Goal: Information Seeking & Learning: Learn about a topic

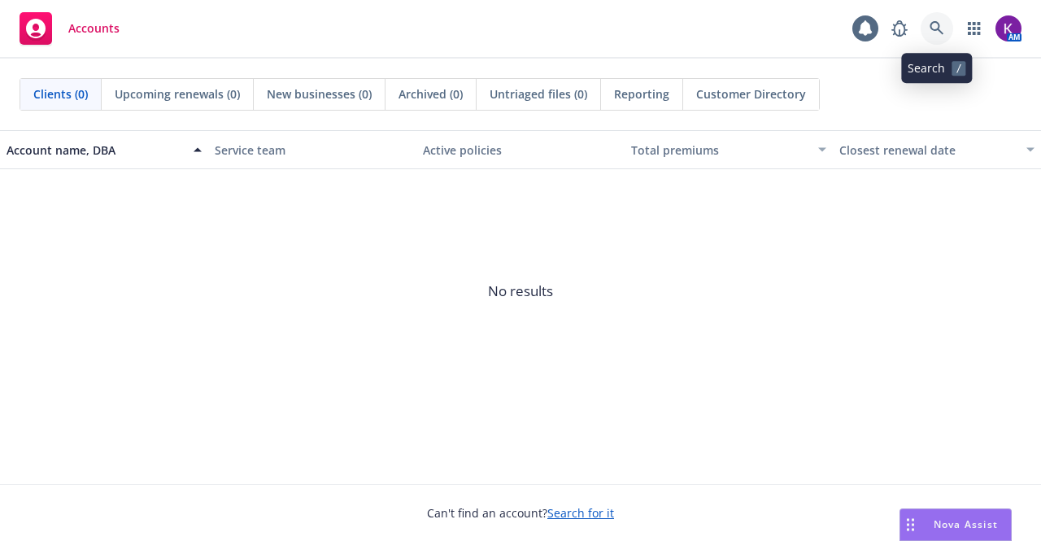
click at [930, 28] on icon at bounding box center [936, 28] width 14 height 14
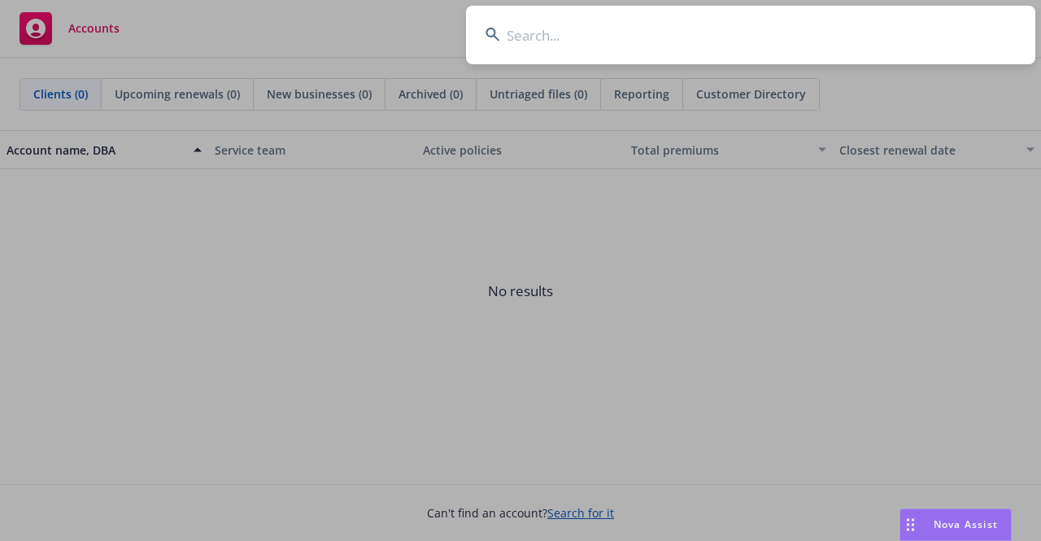
click at [925, 37] on input at bounding box center [750, 35] width 569 height 59
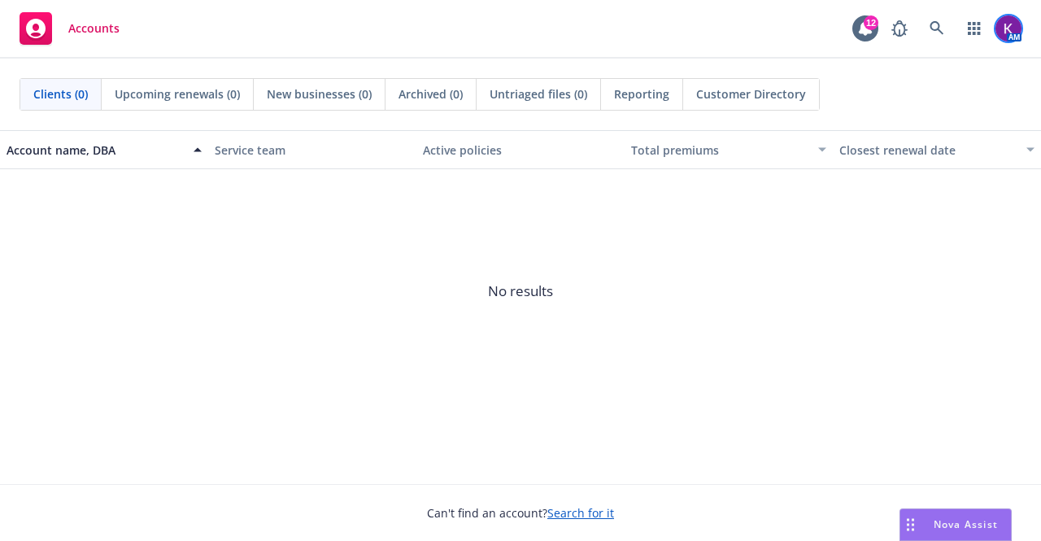
click at [1001, 36] on img at bounding box center [1008, 28] width 26 height 26
click at [958, 18] on button "button" at bounding box center [974, 28] width 33 height 33
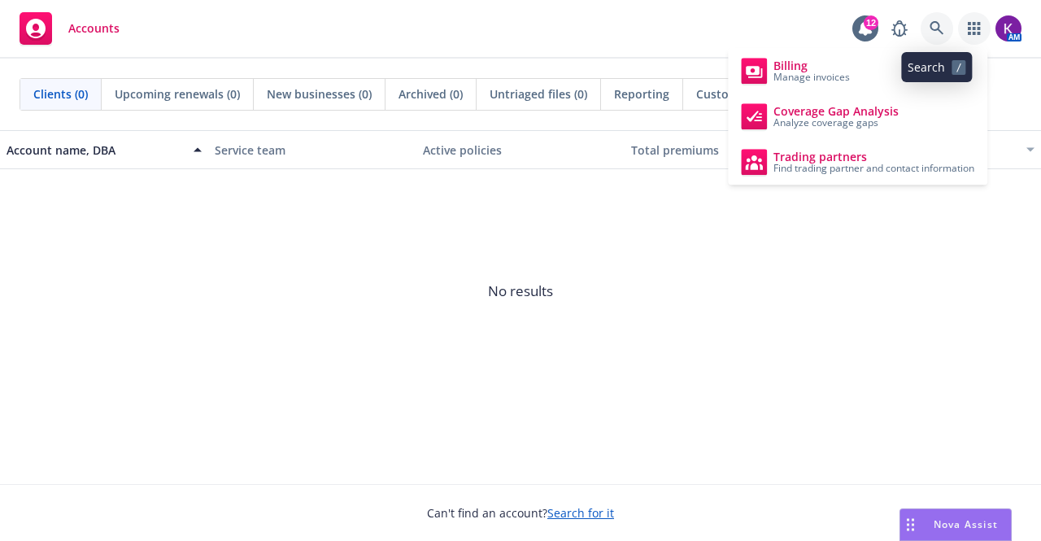
click at [938, 21] on icon at bounding box center [936, 28] width 15 height 15
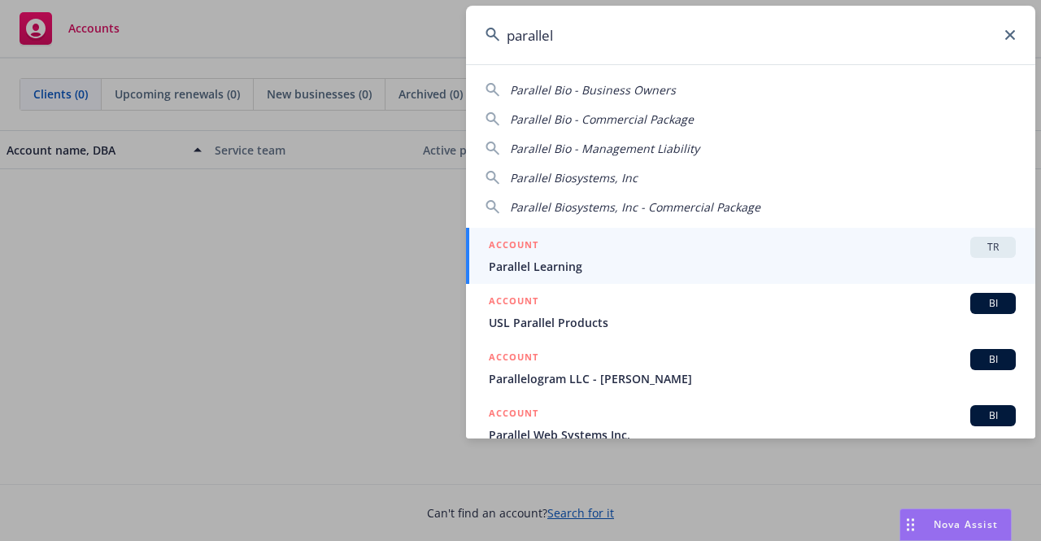
type input "parallel"
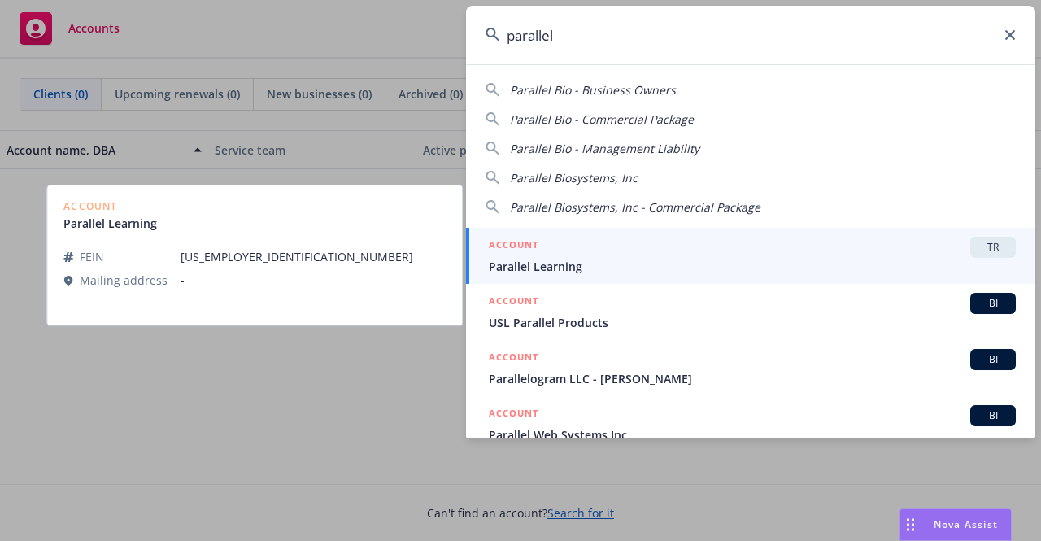
click at [622, 272] on span "Parallel Learning" at bounding box center [752, 266] width 527 height 17
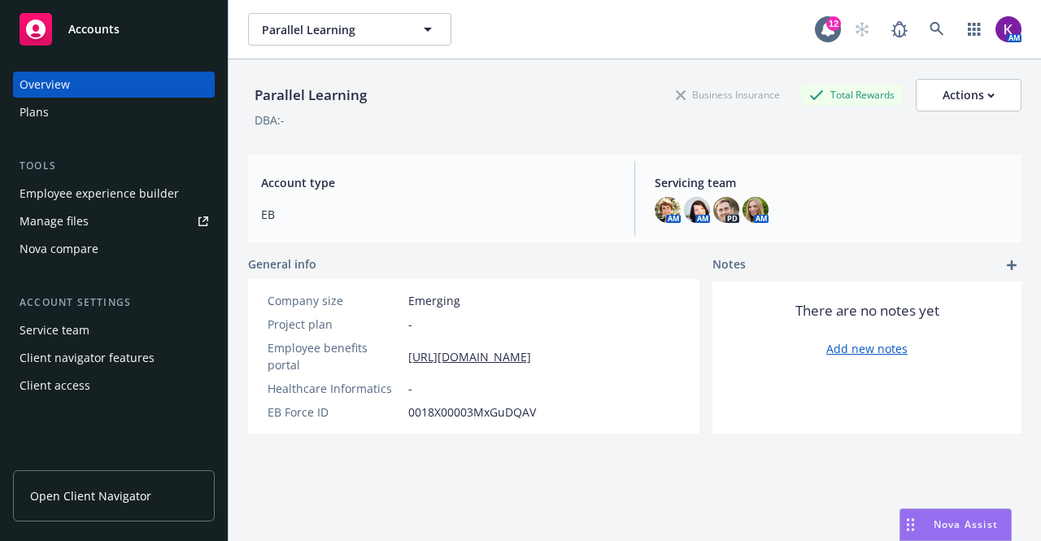
click at [89, 185] on div "Employee experience builder" at bounding box center [99, 193] width 159 height 26
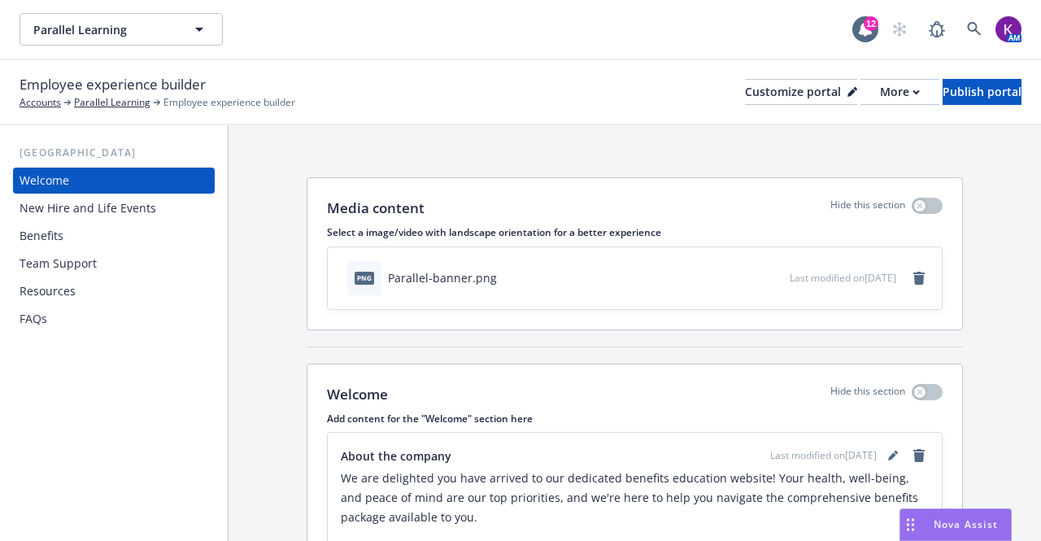
click at [169, 315] on div "FAQs" at bounding box center [114, 319] width 189 height 26
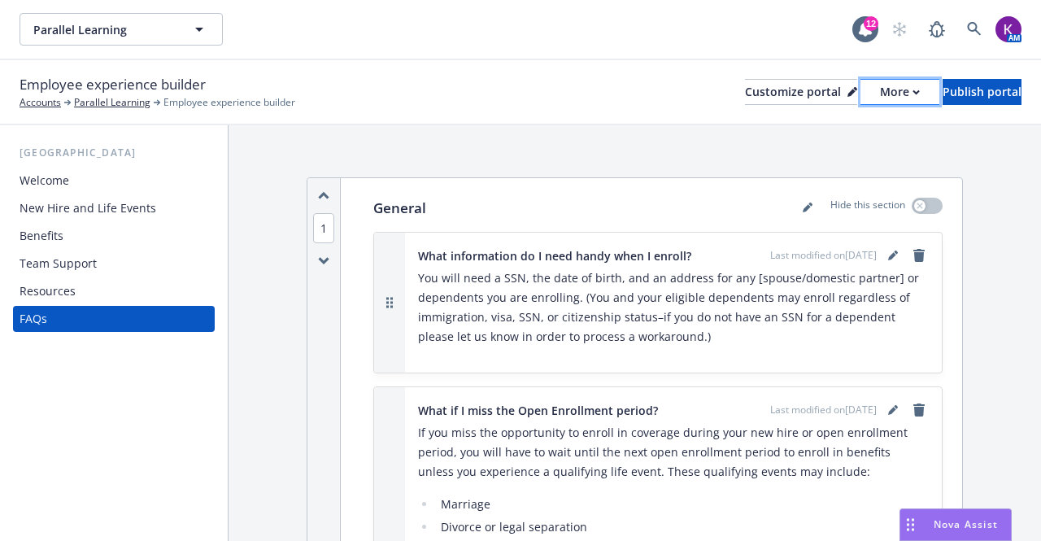
click at [880, 98] on div "More" at bounding box center [900, 92] width 40 height 24
click at [826, 155] on link "Copy portal link" at bounding box center [814, 161] width 148 height 33
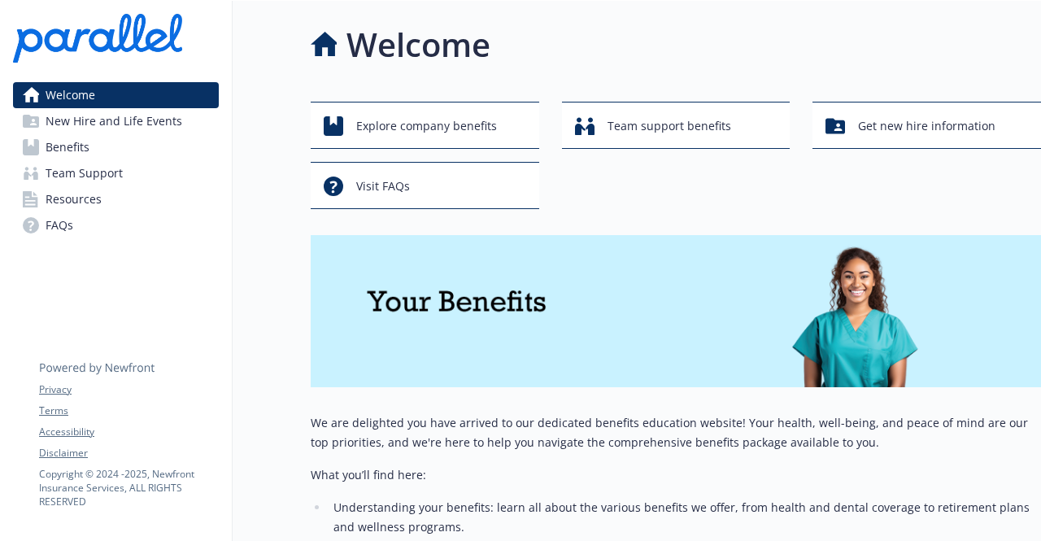
scroll to position [347, 0]
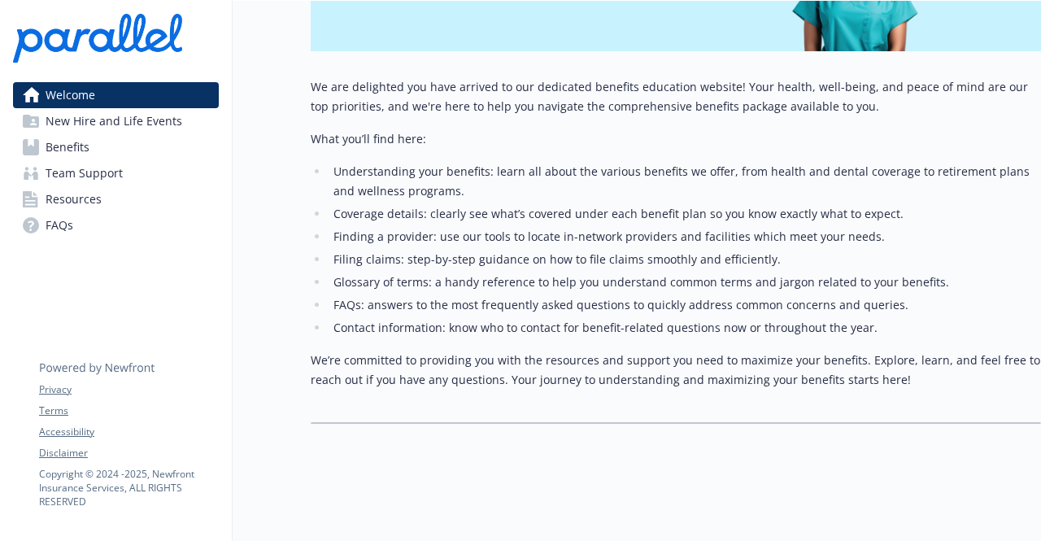
click at [54, 120] on span "New Hire and Life Events" at bounding box center [114, 121] width 137 height 26
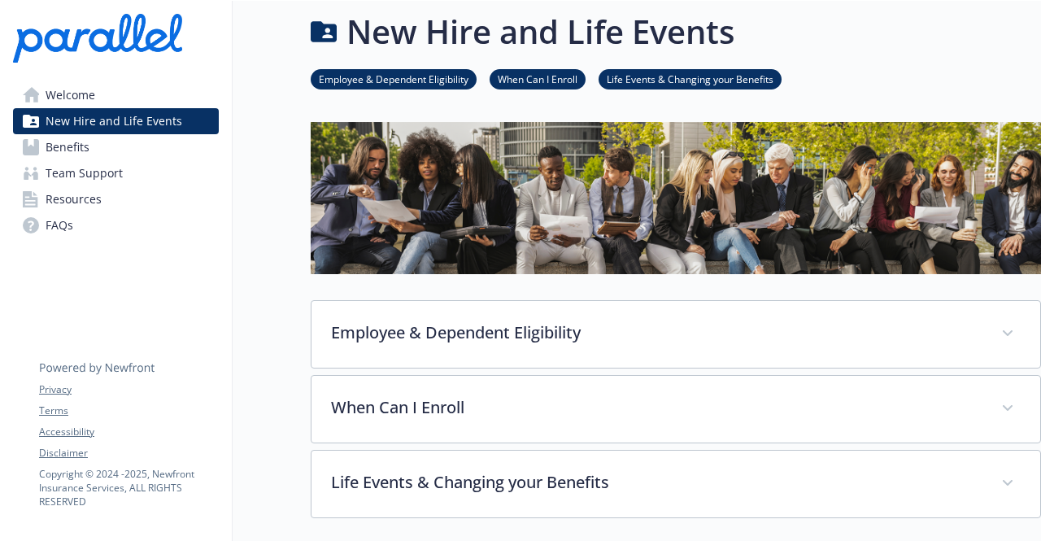
scroll to position [117, 0]
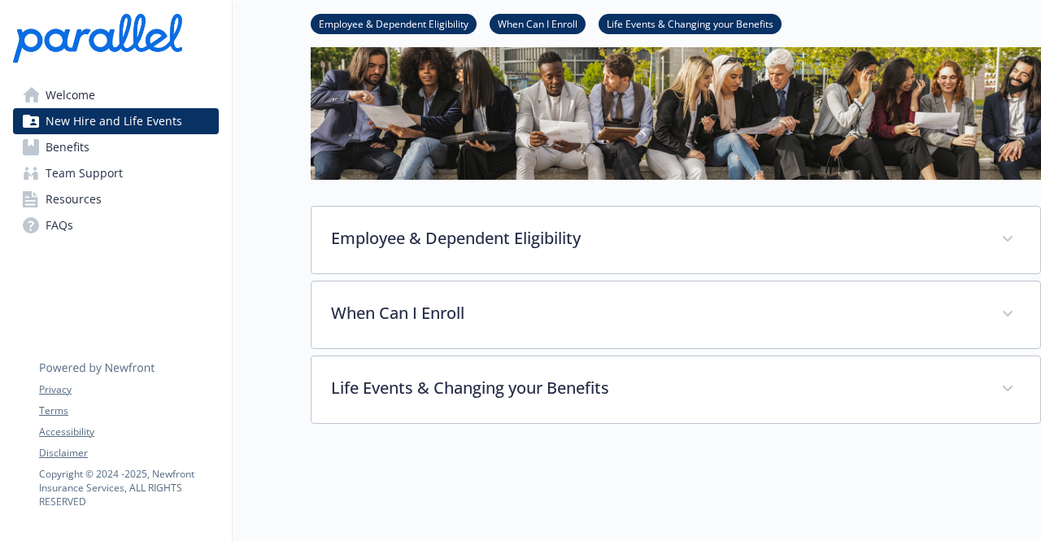
click at [118, 148] on link "Benefits" at bounding box center [116, 147] width 206 height 26
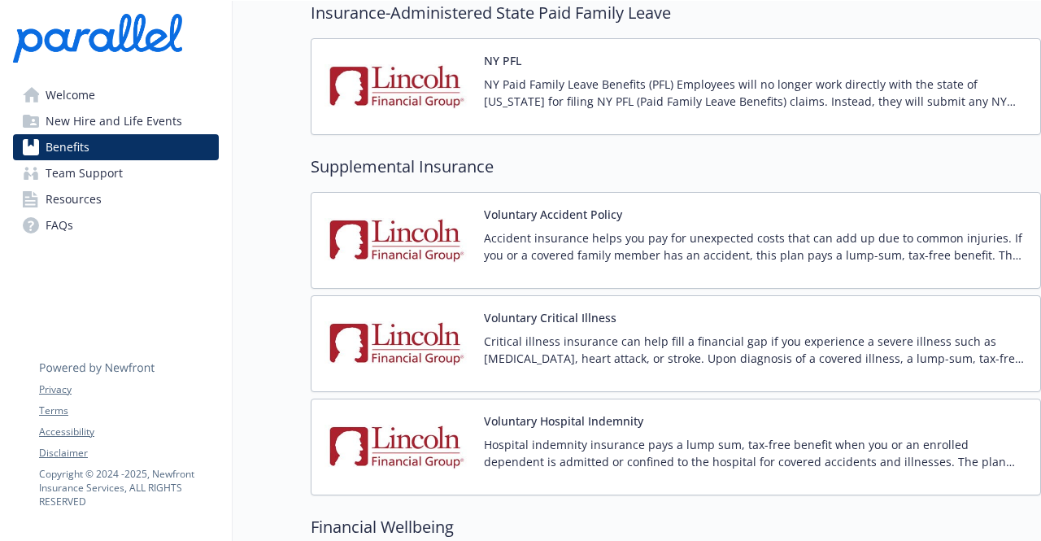
scroll to position [1808, 0]
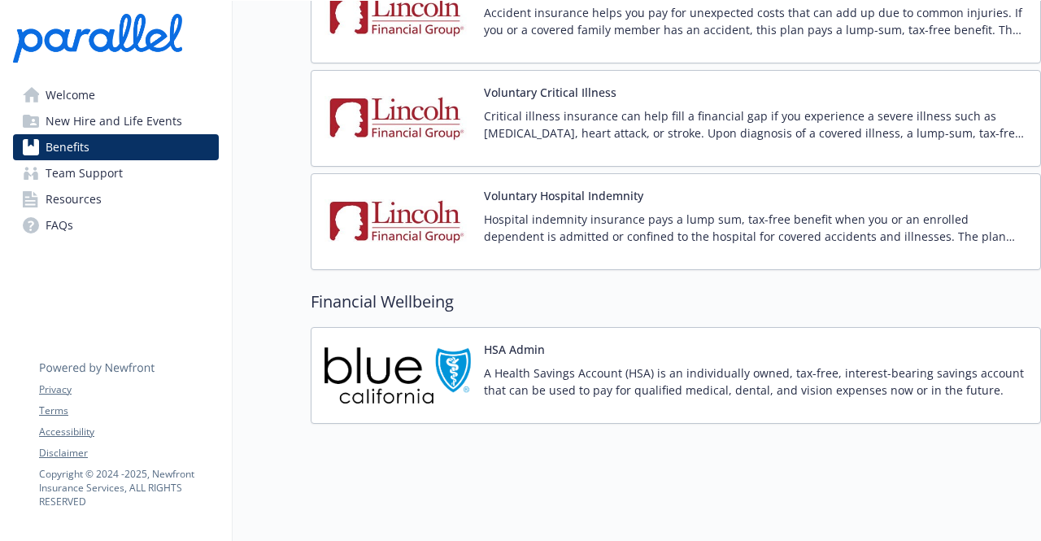
click at [76, 202] on span "Resources" at bounding box center [74, 199] width 56 height 26
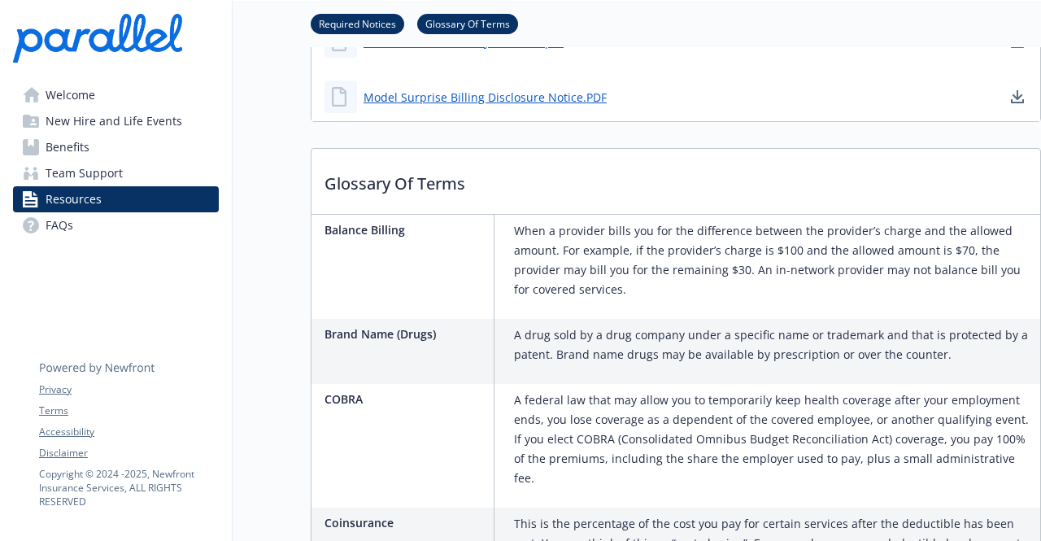
scroll to position [432, 0]
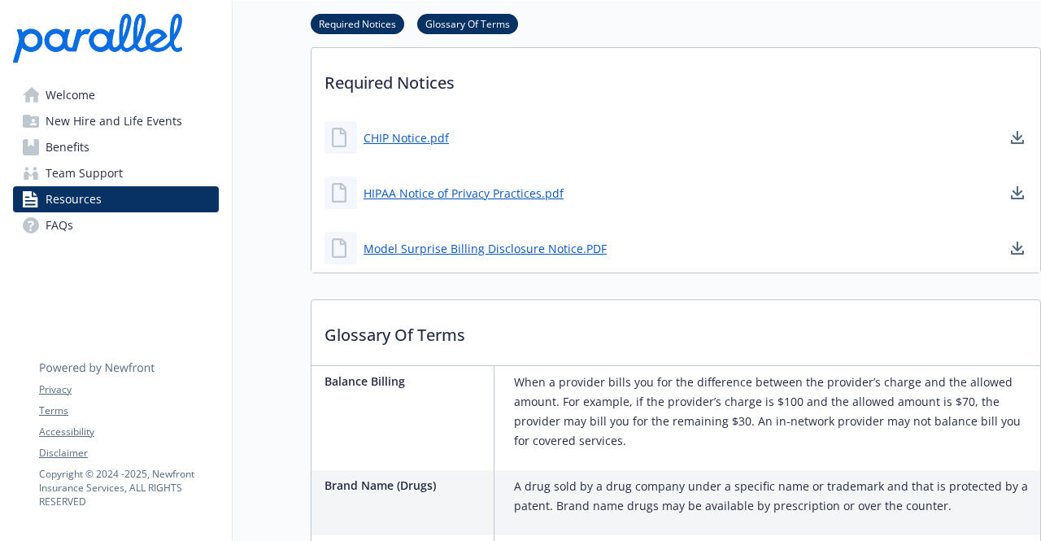
click at [114, 227] on link "FAQs" at bounding box center [116, 225] width 206 height 26
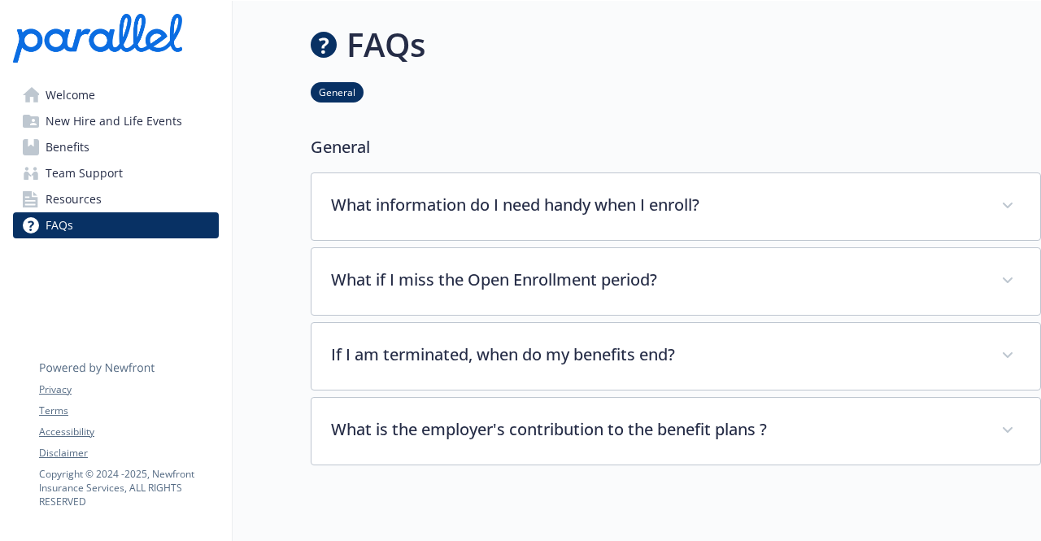
click at [197, 191] on link "Resources" at bounding box center [116, 199] width 206 height 26
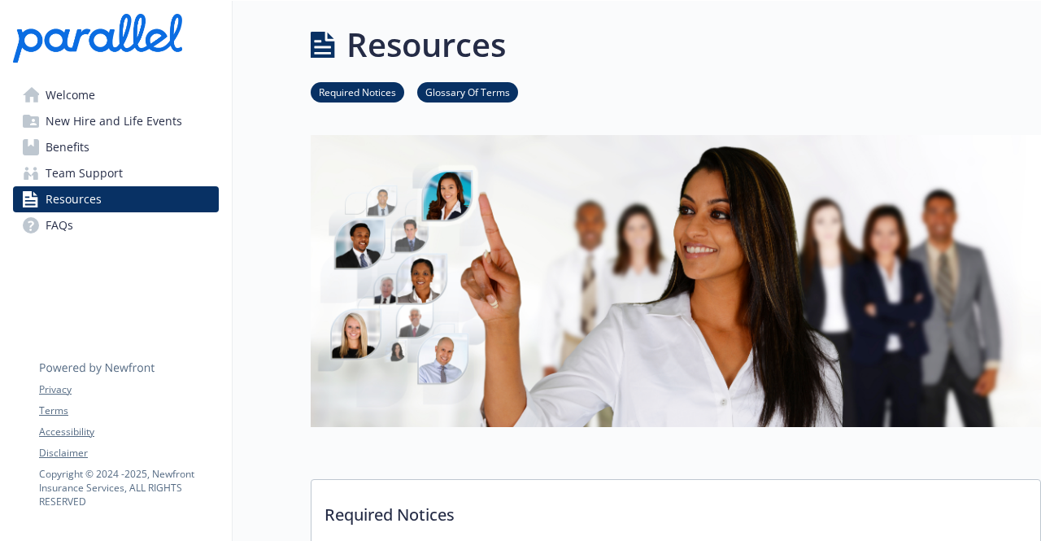
click at [172, 126] on span "New Hire and Life Events" at bounding box center [114, 121] width 137 height 26
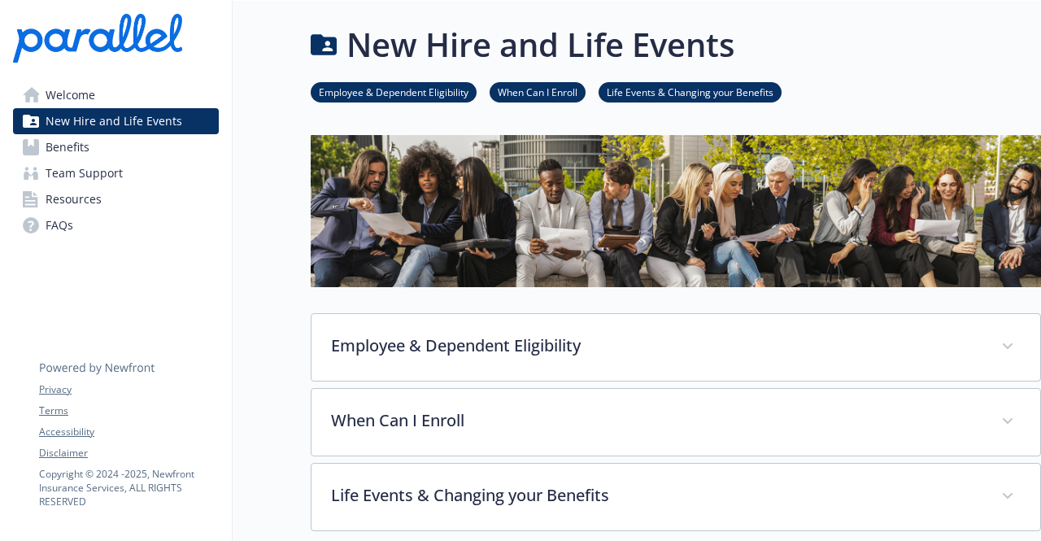
click at [145, 185] on link "Team Support" at bounding box center [116, 173] width 206 height 26
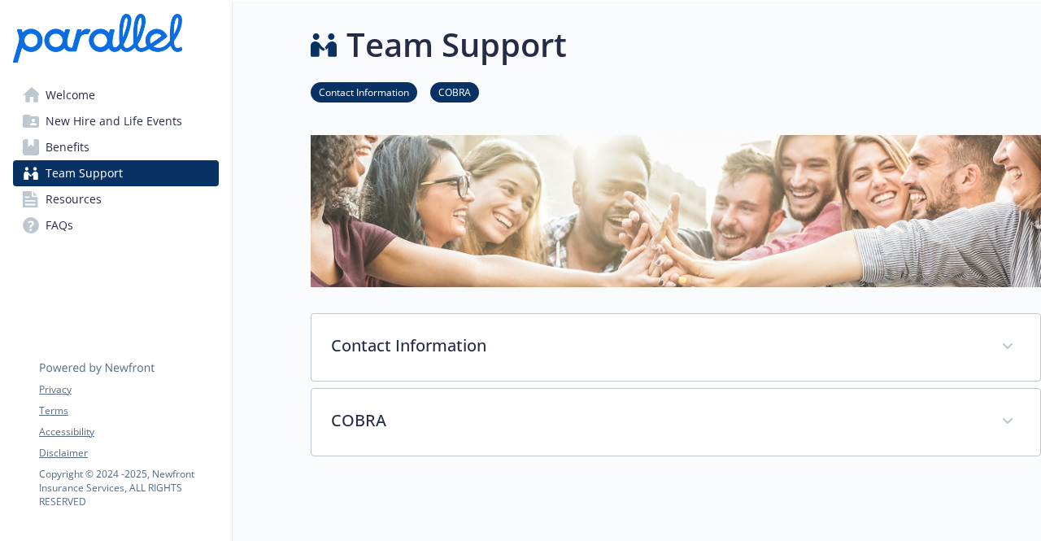
click at [167, 149] on link "Benefits" at bounding box center [116, 147] width 206 height 26
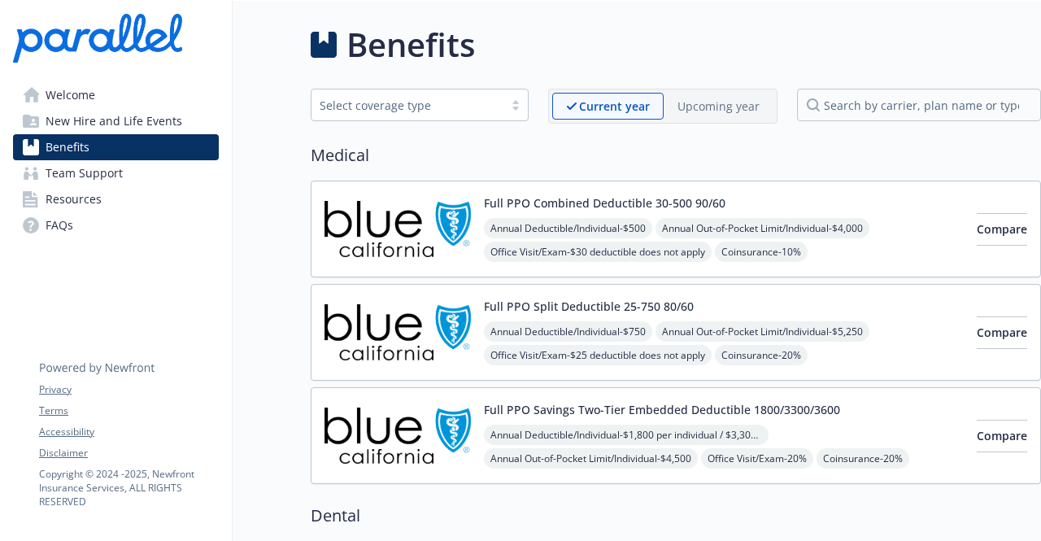
click at [886, 212] on div "Full PPO Combined Deductible 30-500 90/60 Annual Deductible/Individual - $500 A…" at bounding box center [724, 228] width 480 height 69
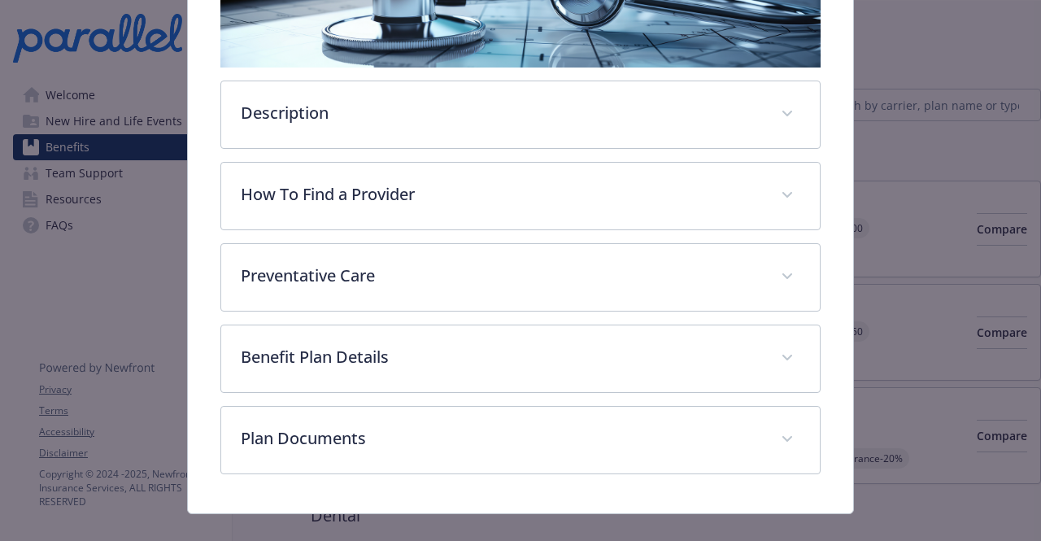
scroll to position [366, 0]
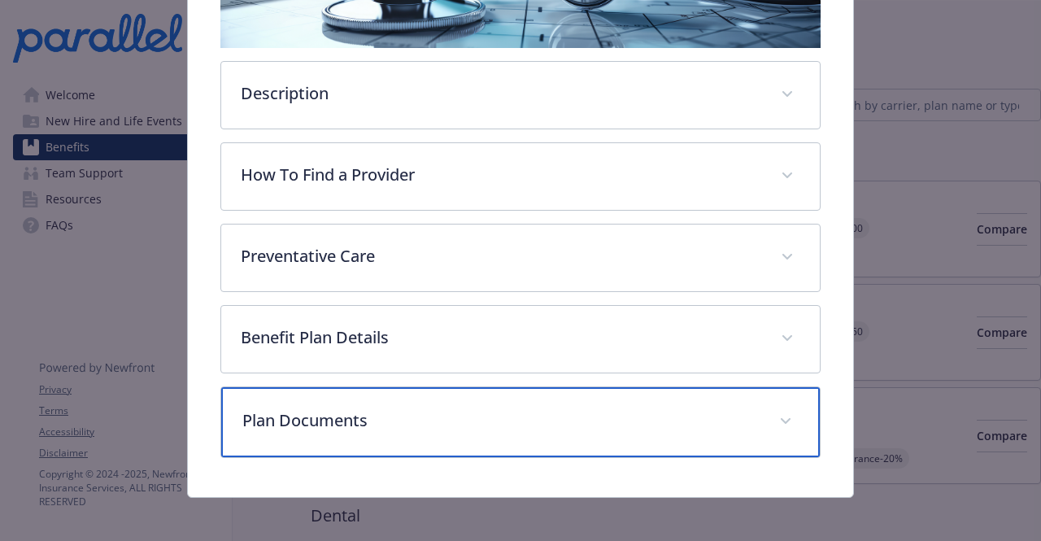
click at [362, 427] on div "Plan Documents" at bounding box center [520, 422] width 598 height 70
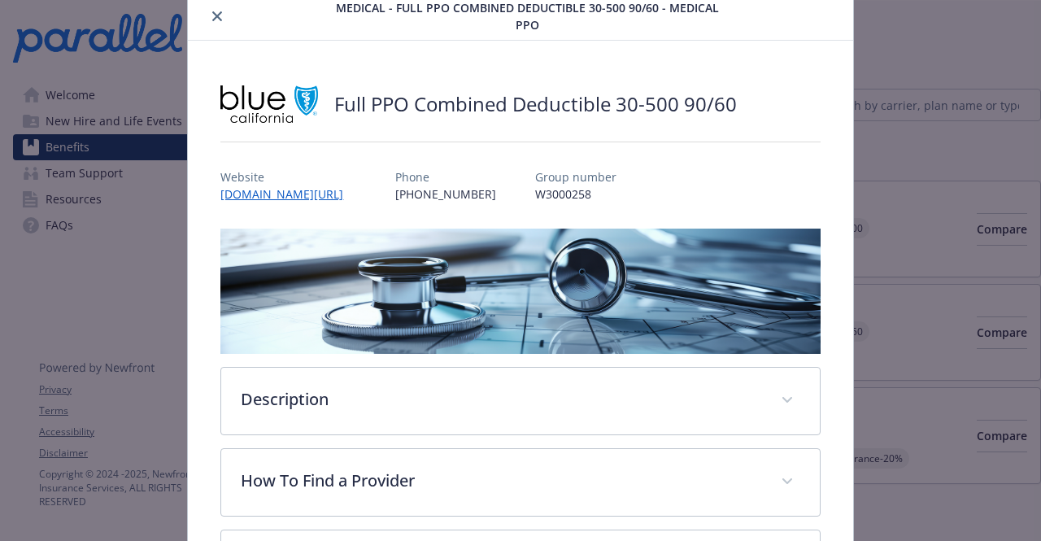
scroll to position [0, 0]
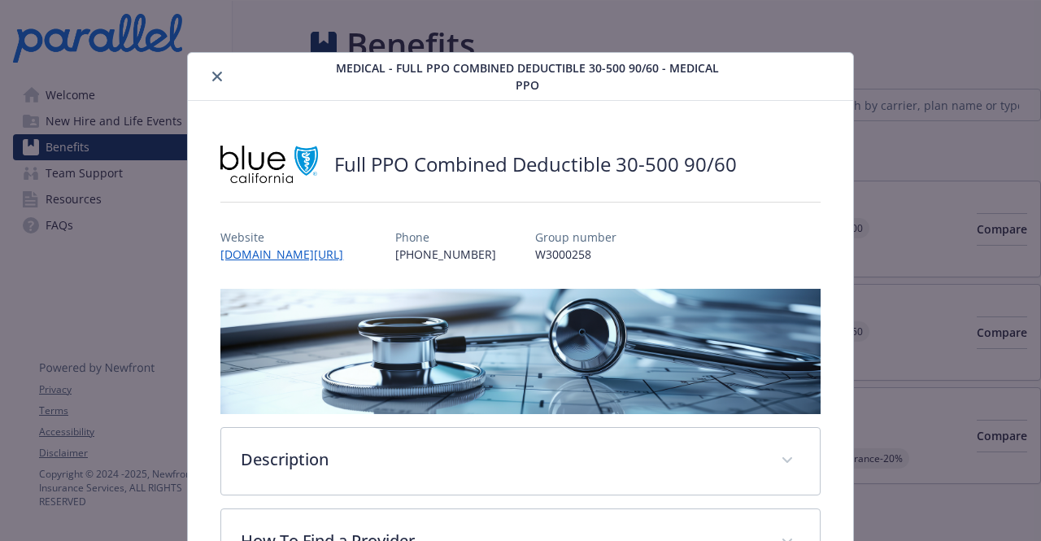
click at [195, 73] on div "details for plan Medical - Full PPO Combined Deductible 30-500 90/60 - Medical …" at bounding box center [262, 77] width 137 height 20
click at [207, 79] on button "close" at bounding box center [217, 77] width 20 height 20
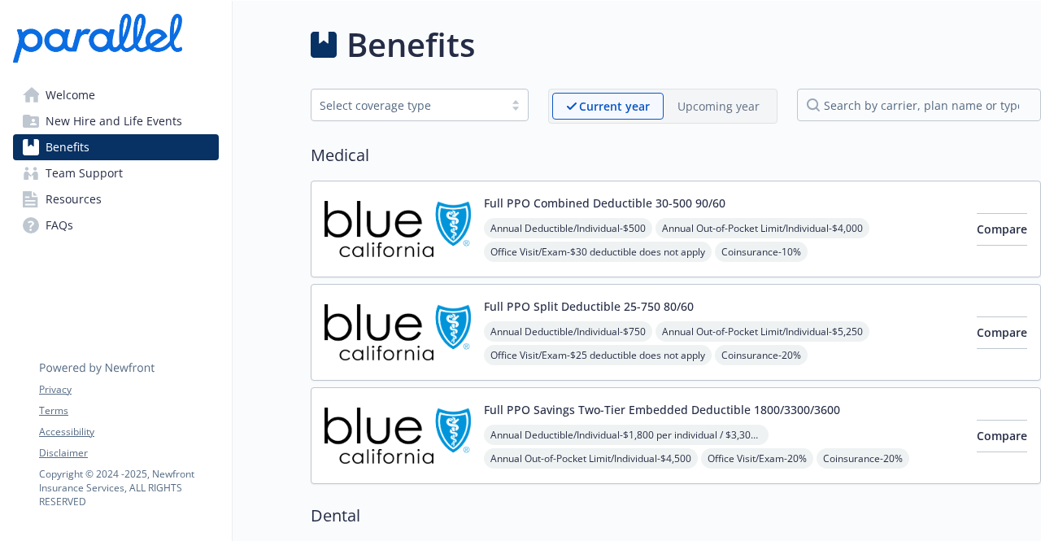
click at [123, 189] on link "Resources" at bounding box center [116, 199] width 206 height 26
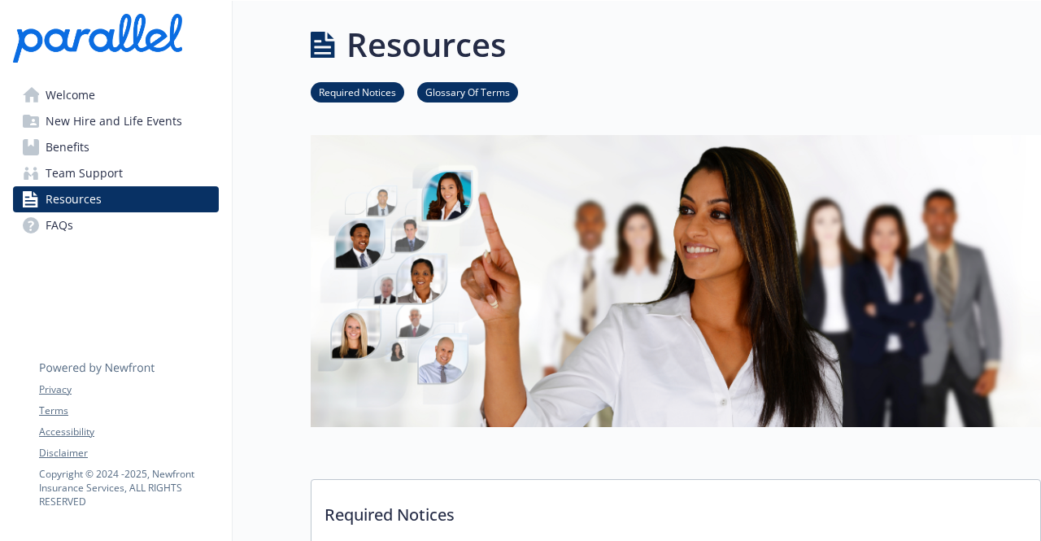
click at [130, 228] on link "FAQs" at bounding box center [116, 225] width 206 height 26
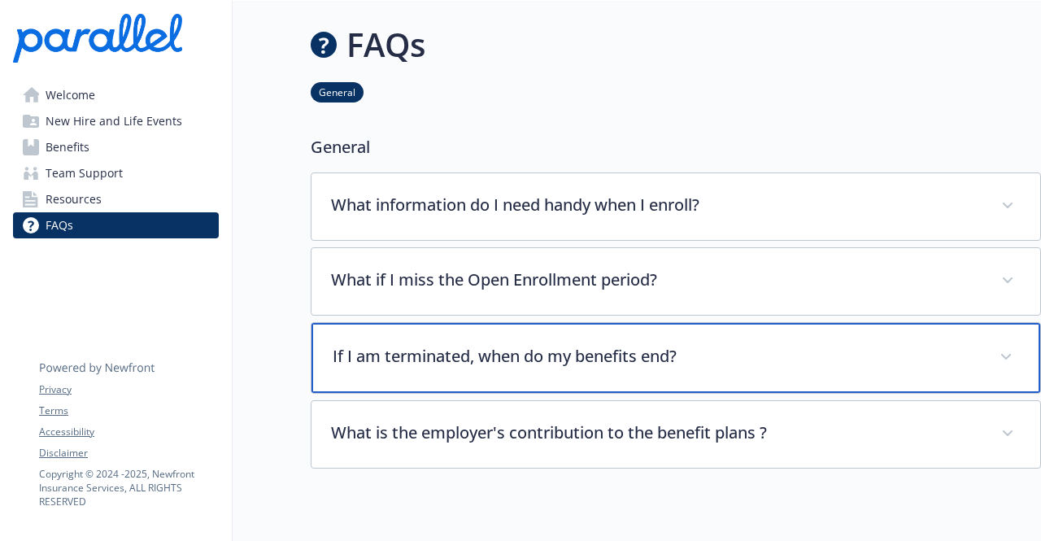
click at [377, 357] on p "If I am terminated, when do my benefits end?" at bounding box center [655, 356] width 647 height 24
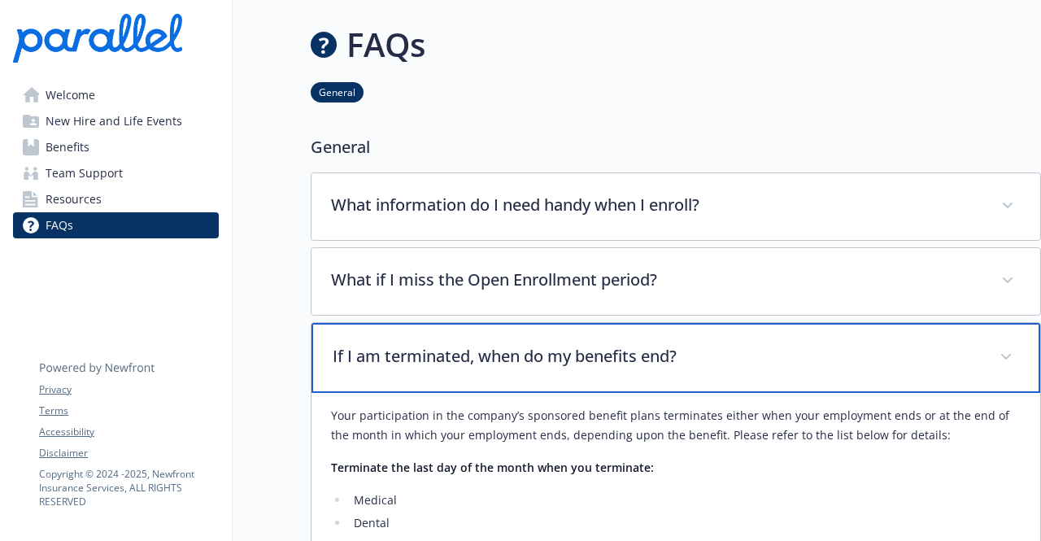
click at [377, 357] on p "If I am terminated, when do my benefits end?" at bounding box center [655, 356] width 647 height 24
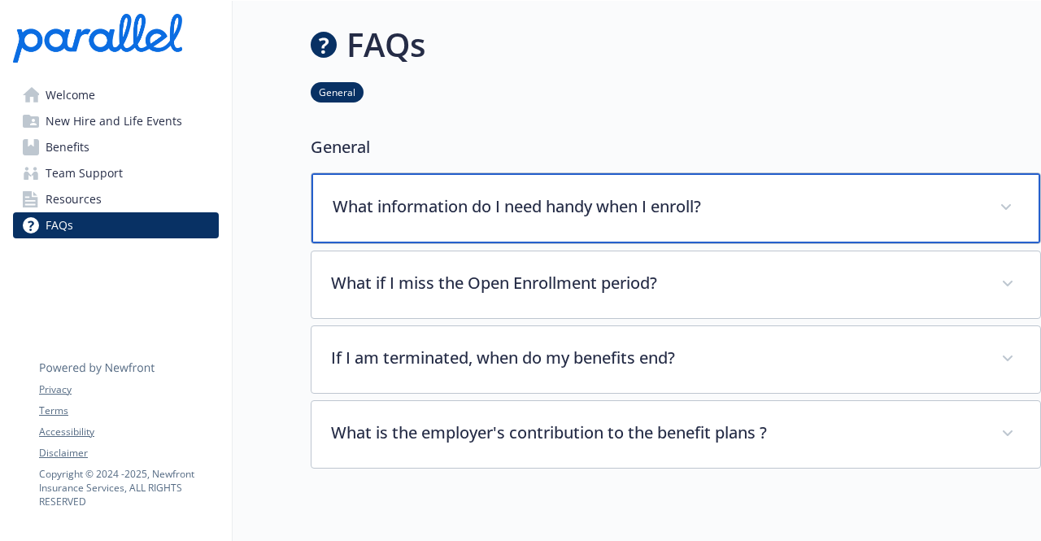
click at [419, 199] on p "What information do I need handy when I enroll?" at bounding box center [655, 206] width 647 height 24
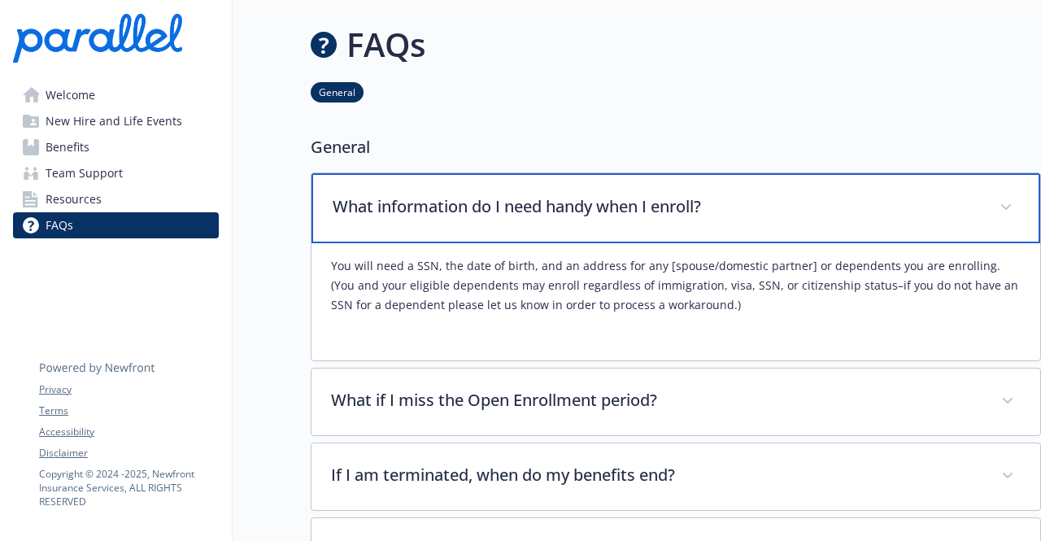
click at [425, 210] on p "What information do I need handy when I enroll?" at bounding box center [655, 206] width 647 height 24
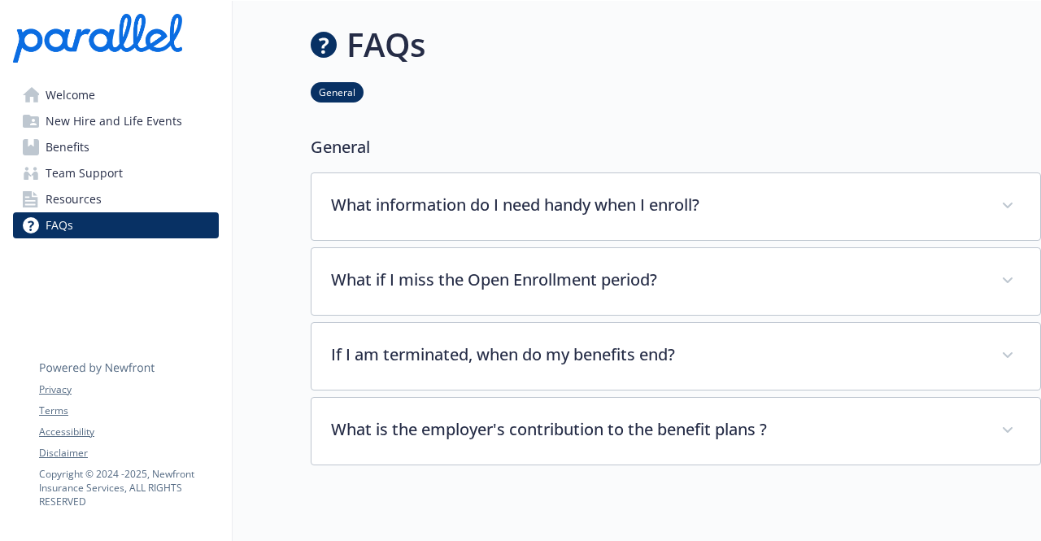
click at [125, 149] on link "Benefits" at bounding box center [116, 147] width 206 height 26
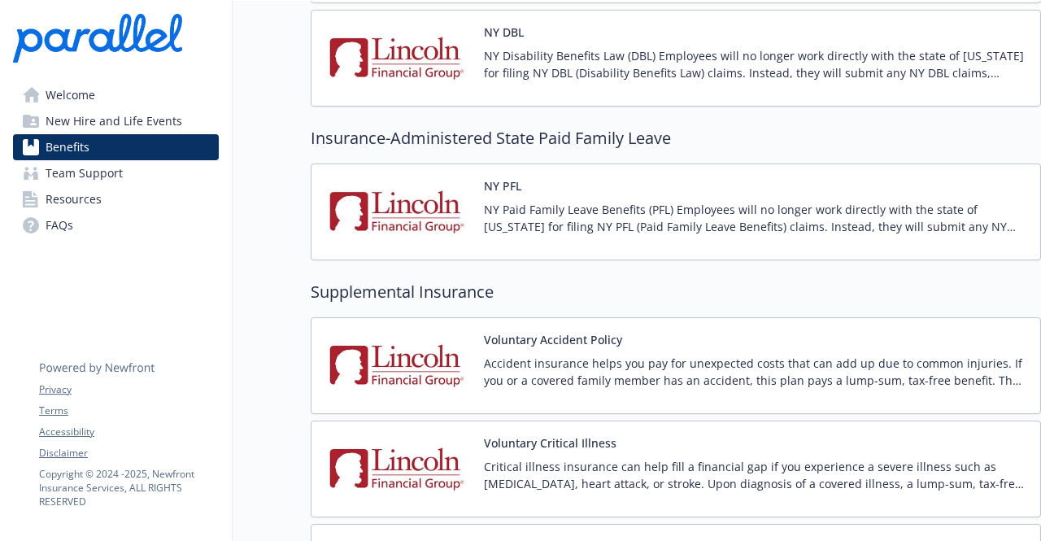
scroll to position [1808, 0]
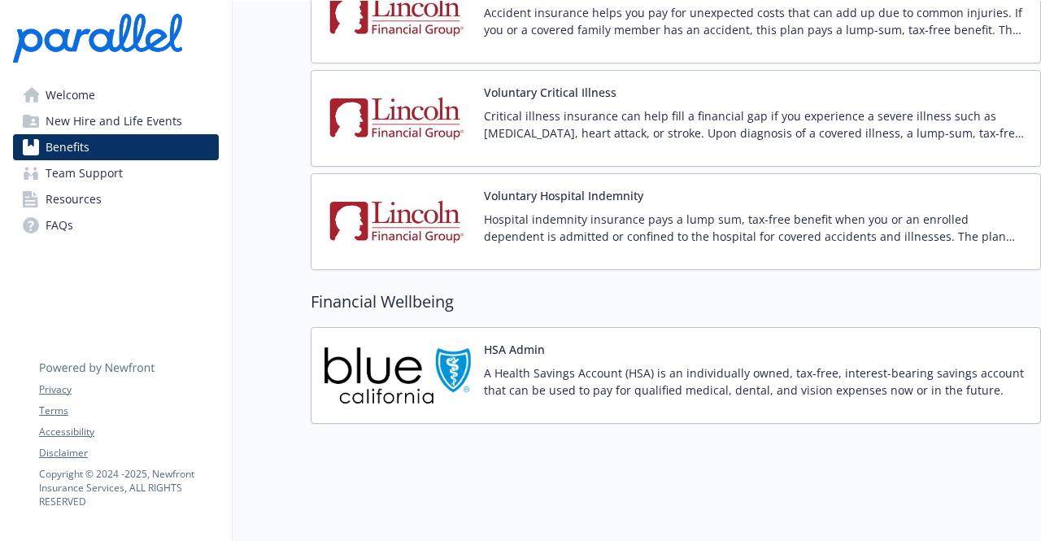
click at [75, 227] on link "FAQs" at bounding box center [116, 225] width 206 height 26
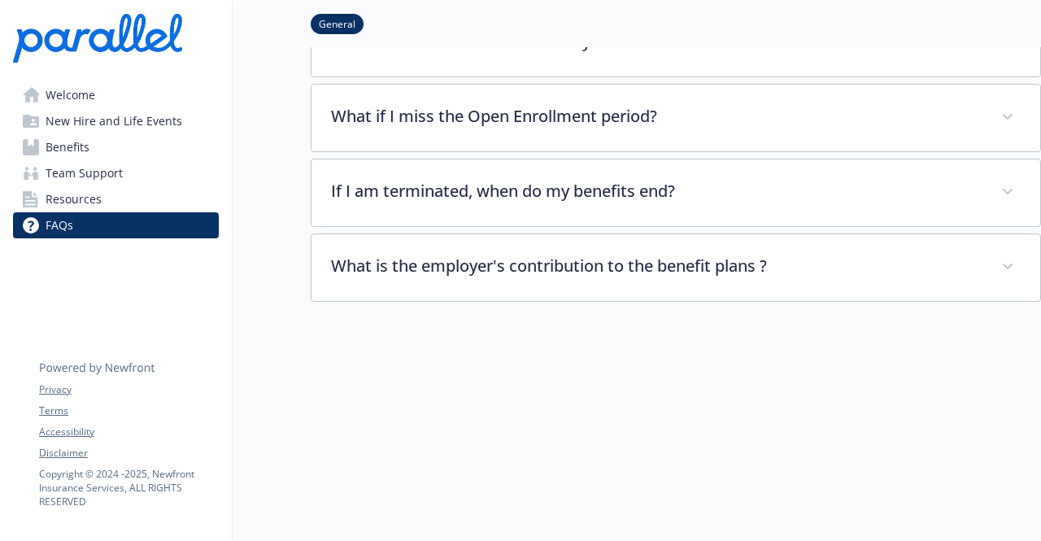
scroll to position [173, 0]
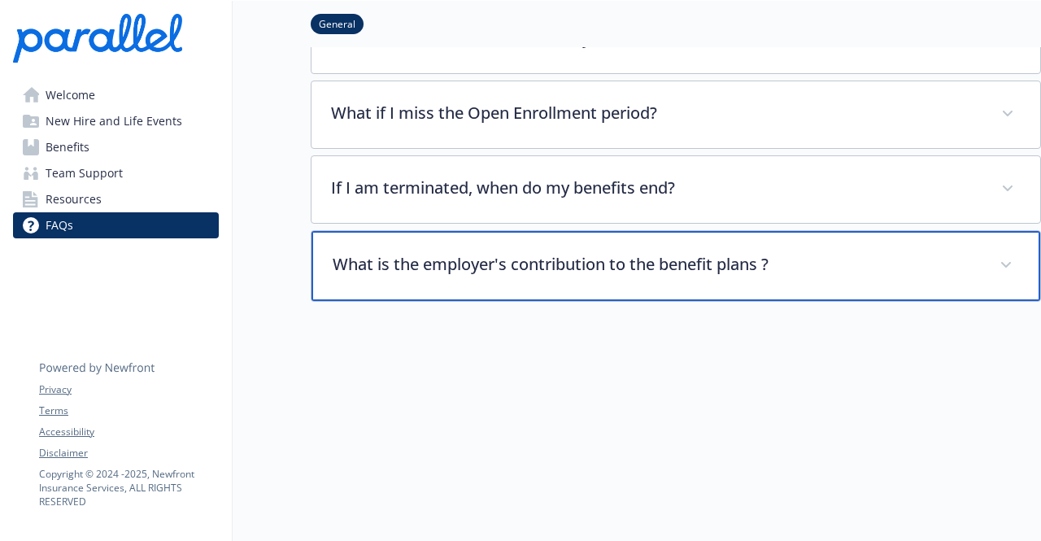
click at [592, 283] on div "What is the employer's contribution to the benefit plans ?" at bounding box center [675, 266] width 728 height 70
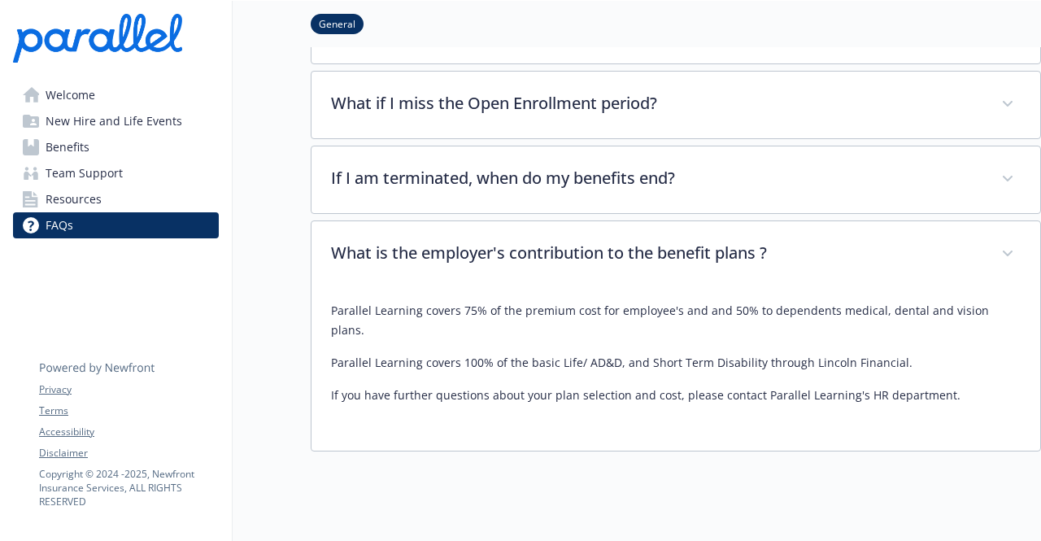
click at [590, 350] on div "Parallel Learning covers 75% of the premium cost for employee's and and 50% to …" at bounding box center [675, 353] width 689 height 104
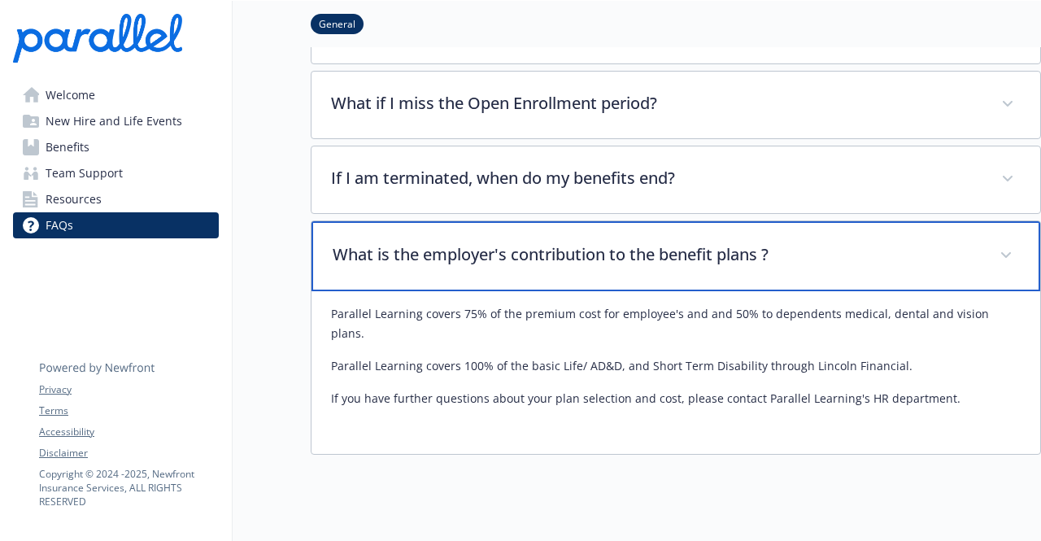
click at [564, 246] on p "What is the employer's contribution to the benefit plans ?" at bounding box center [655, 254] width 647 height 24
